Goal: Browse casually

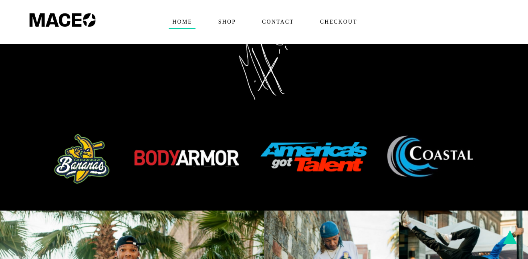
scroll to position [396, 0]
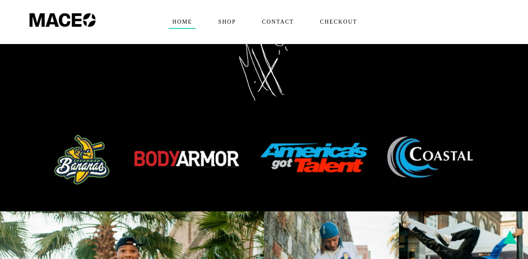
click at [299, 137] on img at bounding box center [264, 160] width 441 height 55
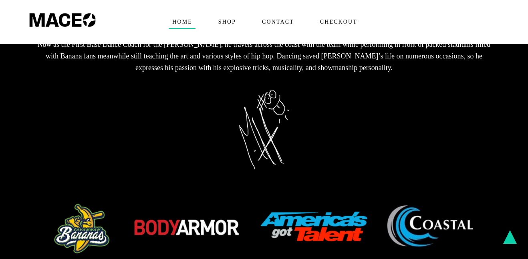
scroll to position [322, 0]
